Goal: Task Accomplishment & Management: Manage account settings

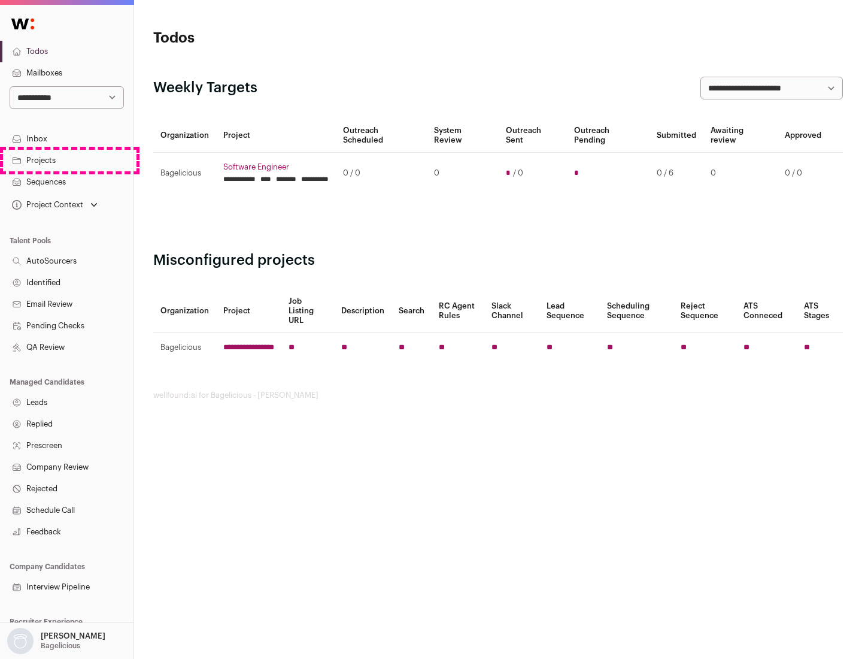
click at [66, 160] on link "Projects" at bounding box center [67, 161] width 134 height 22
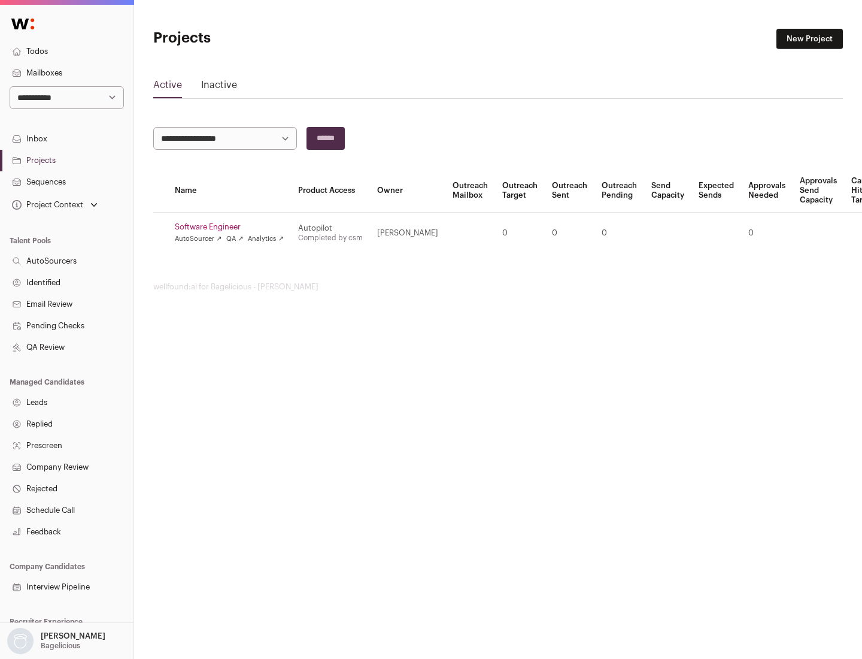
click at [233, 227] on link "Software Engineer" at bounding box center [229, 227] width 109 height 10
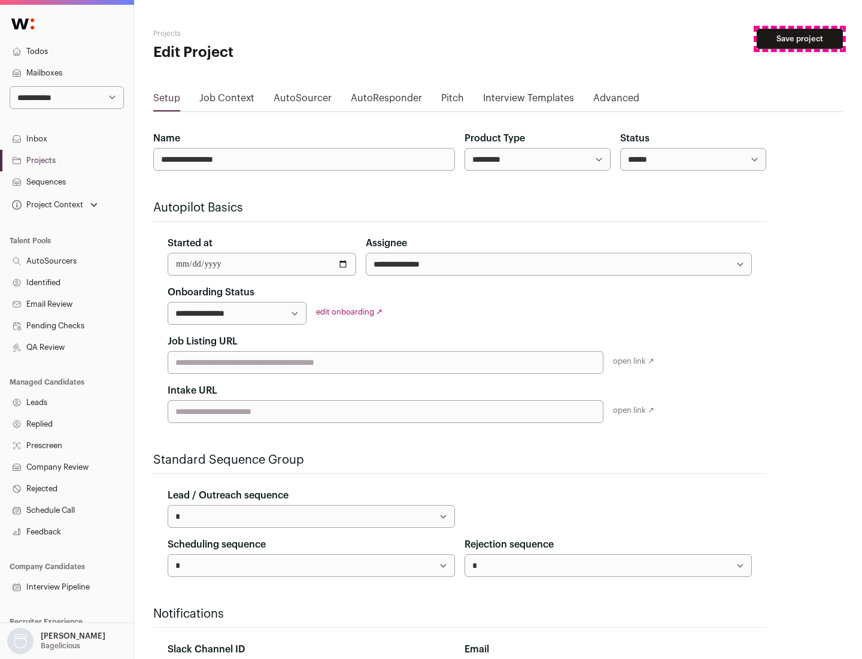
click at [800, 39] on button "Save project" at bounding box center [800, 39] width 86 height 20
